Goal: Book appointment/travel/reservation

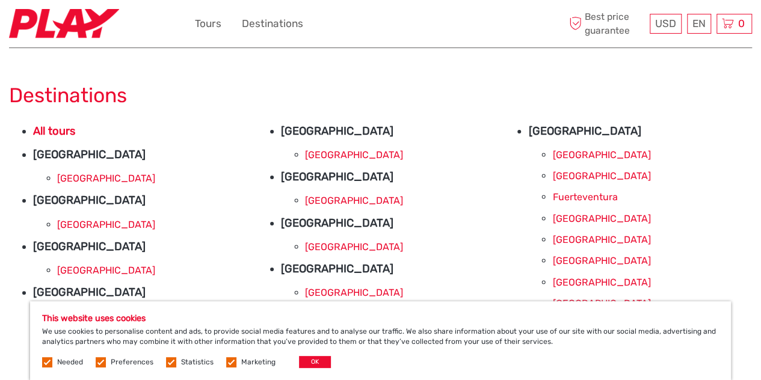
click at [574, 155] on link "[GEOGRAPHIC_DATA]" at bounding box center [601, 154] width 98 height 11
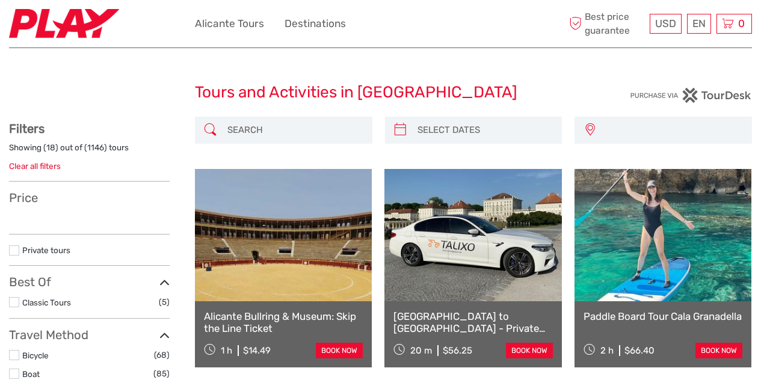
select select
